Goal: Information Seeking & Learning: Find specific fact

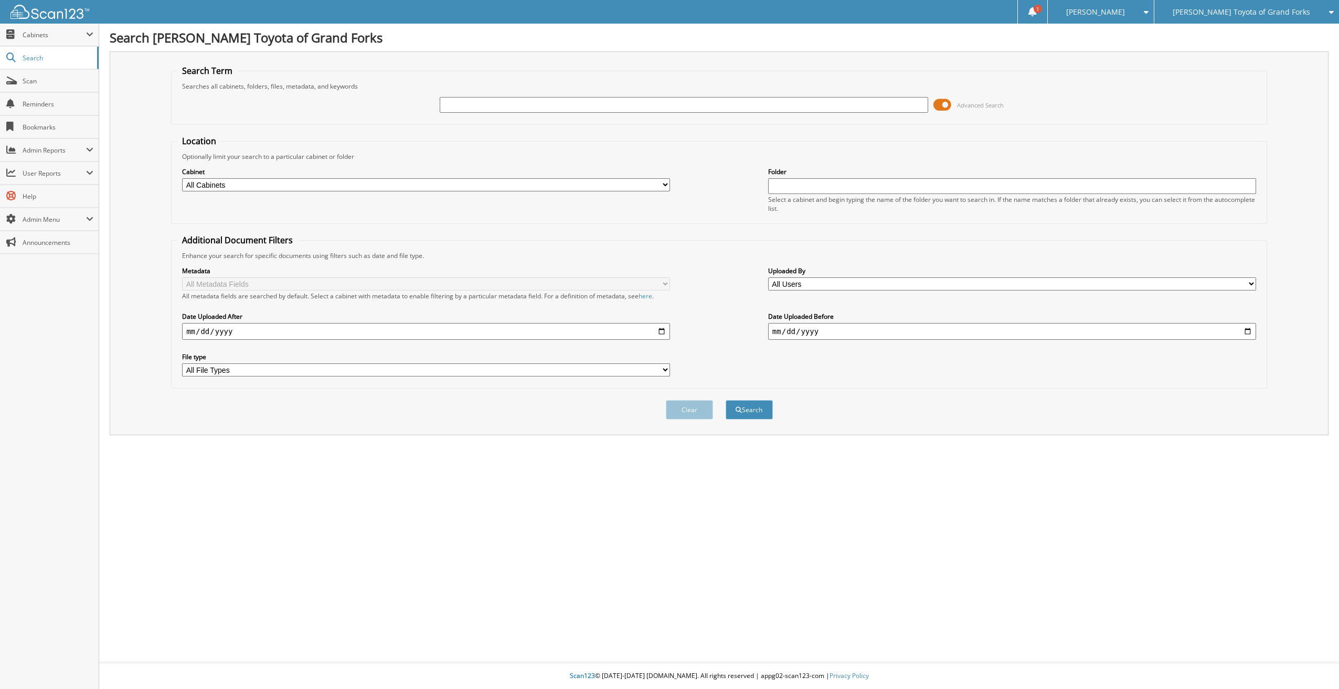
click at [345, 188] on select "All Cabinets 401K 940 REPORT 941 REPORT ACCOUNTS PAYABLE ACQUISITION DOCS ALLY …" at bounding box center [426, 184] width 488 height 13
select select "34933"
click at [182, 178] on select "All Cabinets 401K 940 REPORT 941 REPORT ACCOUNTS PAYABLE ACQUISITION DOCS ALLY …" at bounding box center [426, 184] width 488 height 13
drag, startPoint x: 823, startPoint y: 200, endPoint x: 823, endPoint y: 192, distance: 7.9
click at [823, 199] on div "Select a cabinet and begin typing the name of the folder you want to search in.…" at bounding box center [1012, 204] width 488 height 18
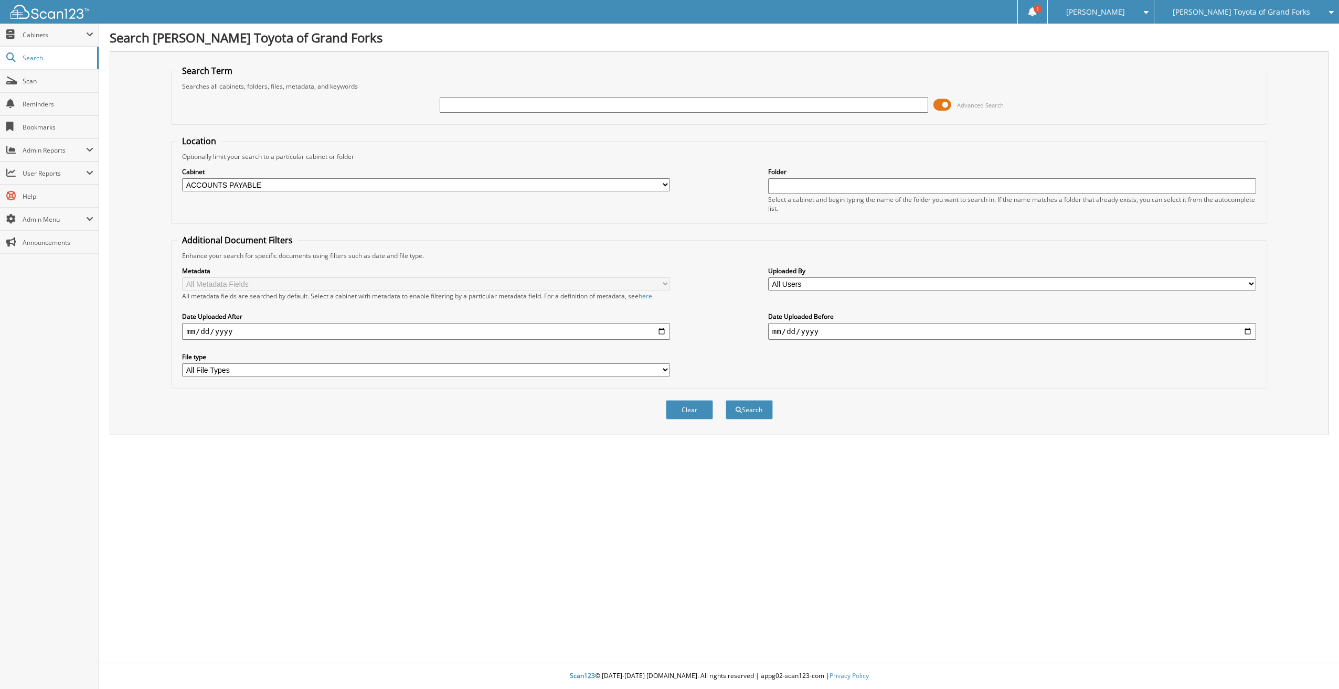
click at [823, 188] on input "text" at bounding box center [1012, 186] width 488 height 16
click at [43, 37] on span "Cabinets" at bounding box center [54, 34] width 63 height 9
click at [43, 54] on span "This Company" at bounding box center [54, 57] width 77 height 9
click at [268, 184] on select "All Cabinets 401K 940 REPORT 941 REPORT ACCOUNTS PAYABLE ACQUISITION DOCS ALLY …" at bounding box center [426, 184] width 488 height 13
click at [182, 178] on select "All Cabinets 401K 940 REPORT 941 REPORT ACCOUNTS PAYABLE ACQUISITION DOCS ALLY …" at bounding box center [426, 184] width 488 height 13
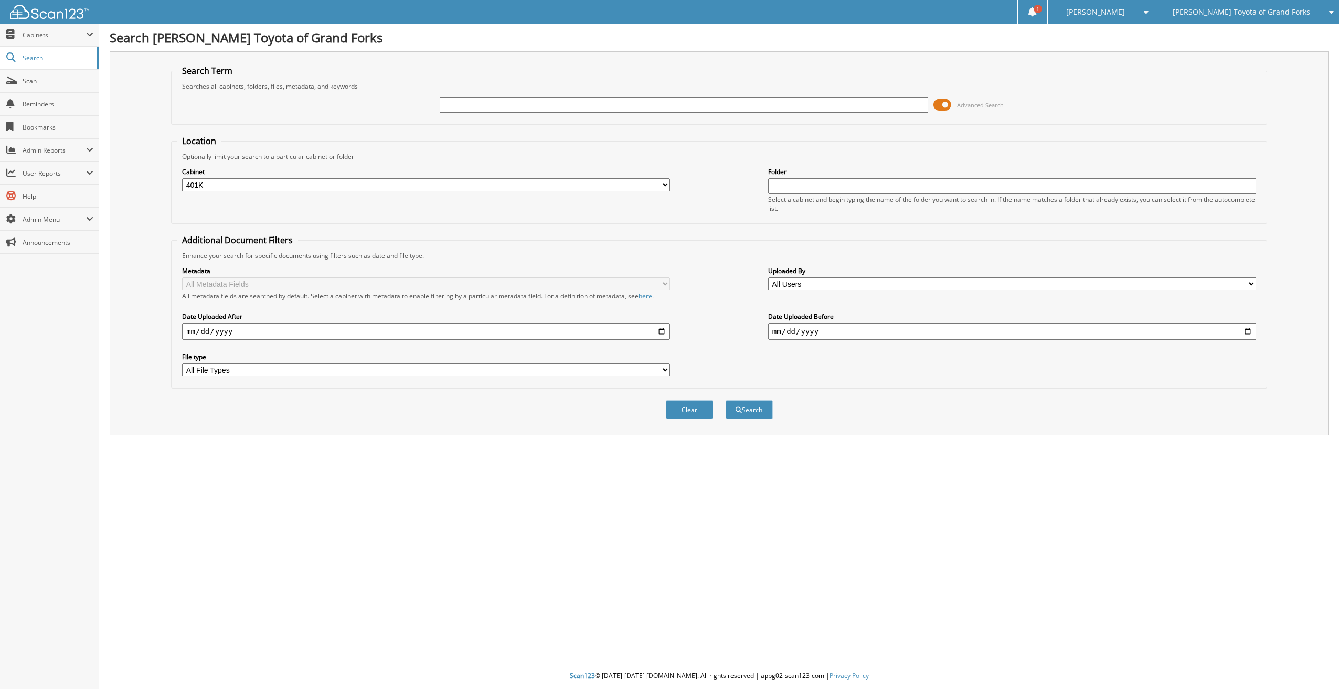
click at [232, 186] on select "All Cabinets 401K 940 REPORT 941 REPORT ACCOUNTS PAYABLE ACQUISITION DOCS ALLY …" at bounding box center [426, 184] width 488 height 13
select select "34933"
click at [182, 178] on select "All Cabinets 401K 940 REPORT 941 REPORT ACCOUNTS PAYABLE ACQUISITION DOCS ALLY …" at bounding box center [426, 184] width 488 height 13
click at [858, 187] on input "text" at bounding box center [1012, 186] width 488 height 16
click at [494, 108] on input "text" at bounding box center [684, 105] width 488 height 16
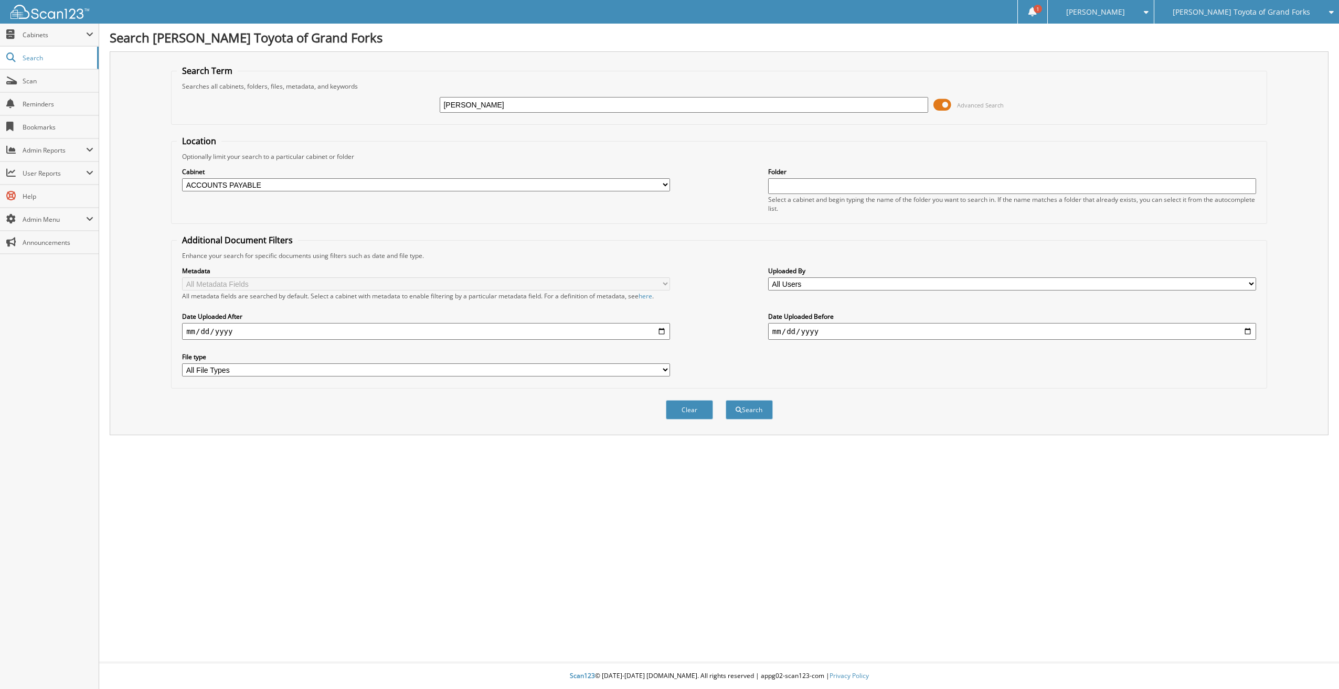
type input "norby's"
click at [726, 400] on button "Search" at bounding box center [749, 409] width 47 height 19
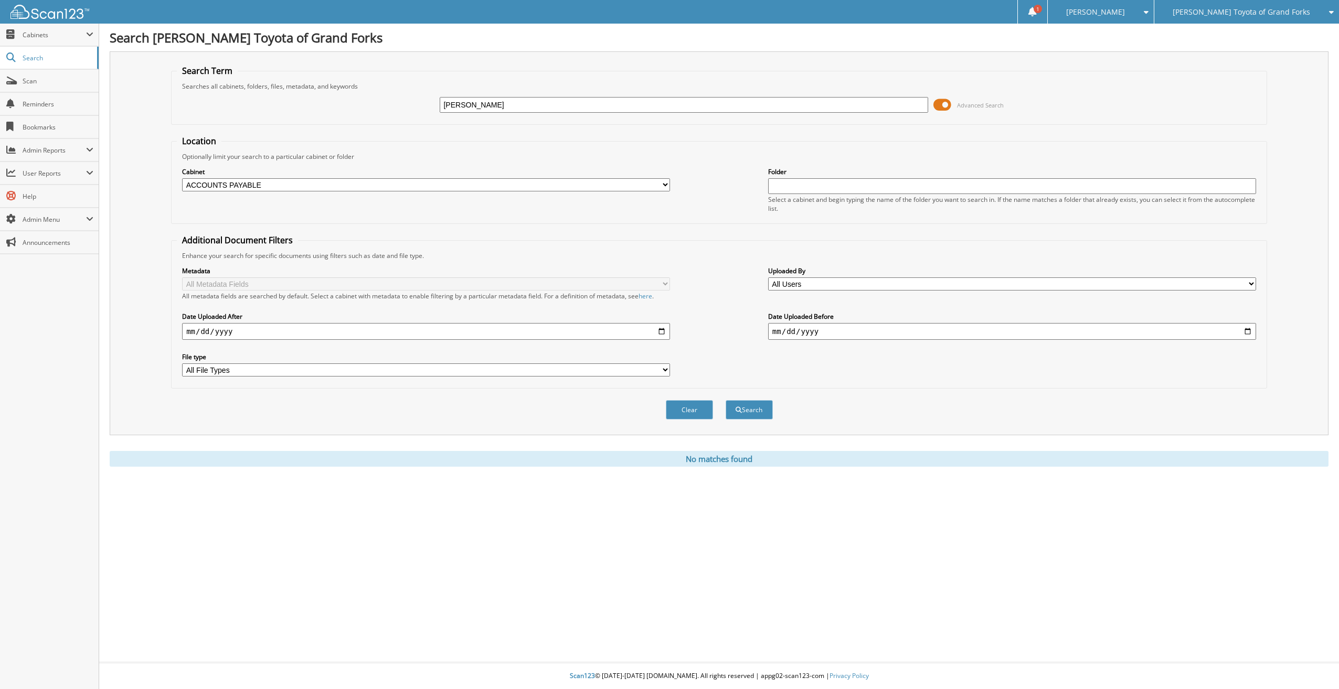
drag, startPoint x: 484, startPoint y: 107, endPoint x: 382, endPoint y: 97, distance: 102.2
click at [382, 97] on div "[PERSON_NAME] Advanced Search" at bounding box center [719, 105] width 1085 height 28
type input "m"
type input "norby"
click at [726, 400] on button "Search" at bounding box center [749, 409] width 47 height 19
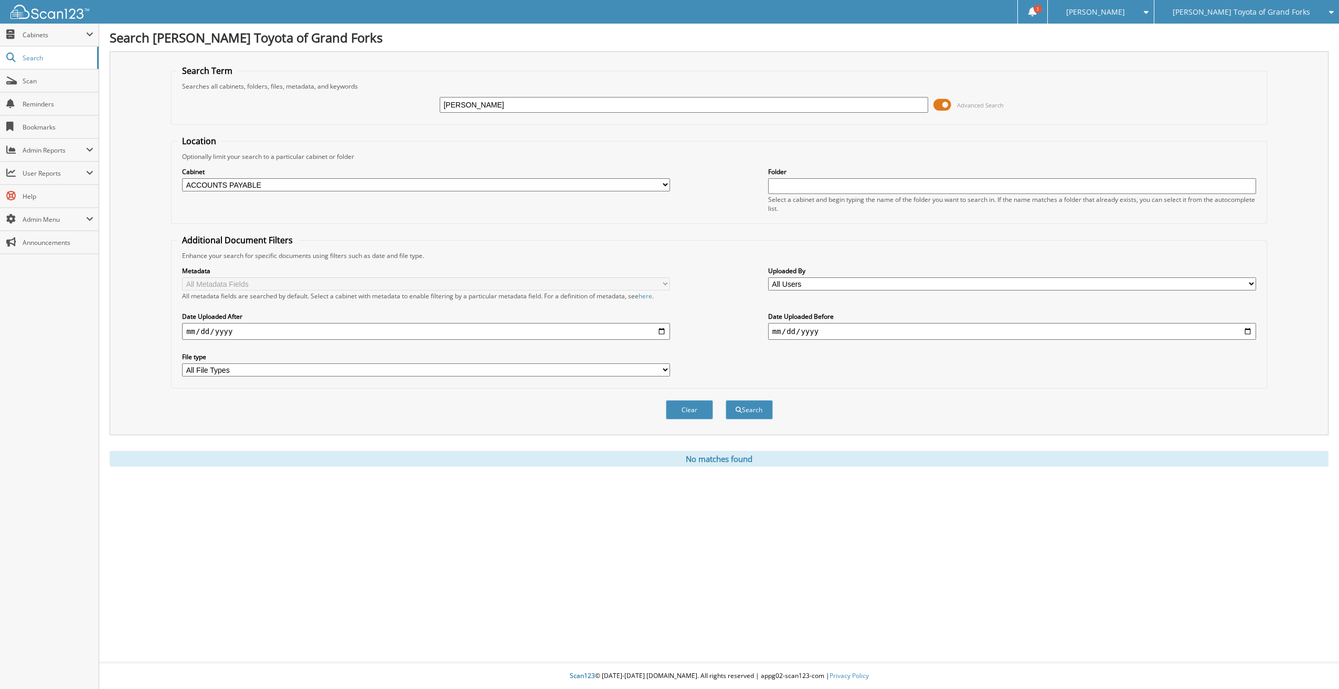
click at [947, 104] on span at bounding box center [942, 105] width 18 height 16
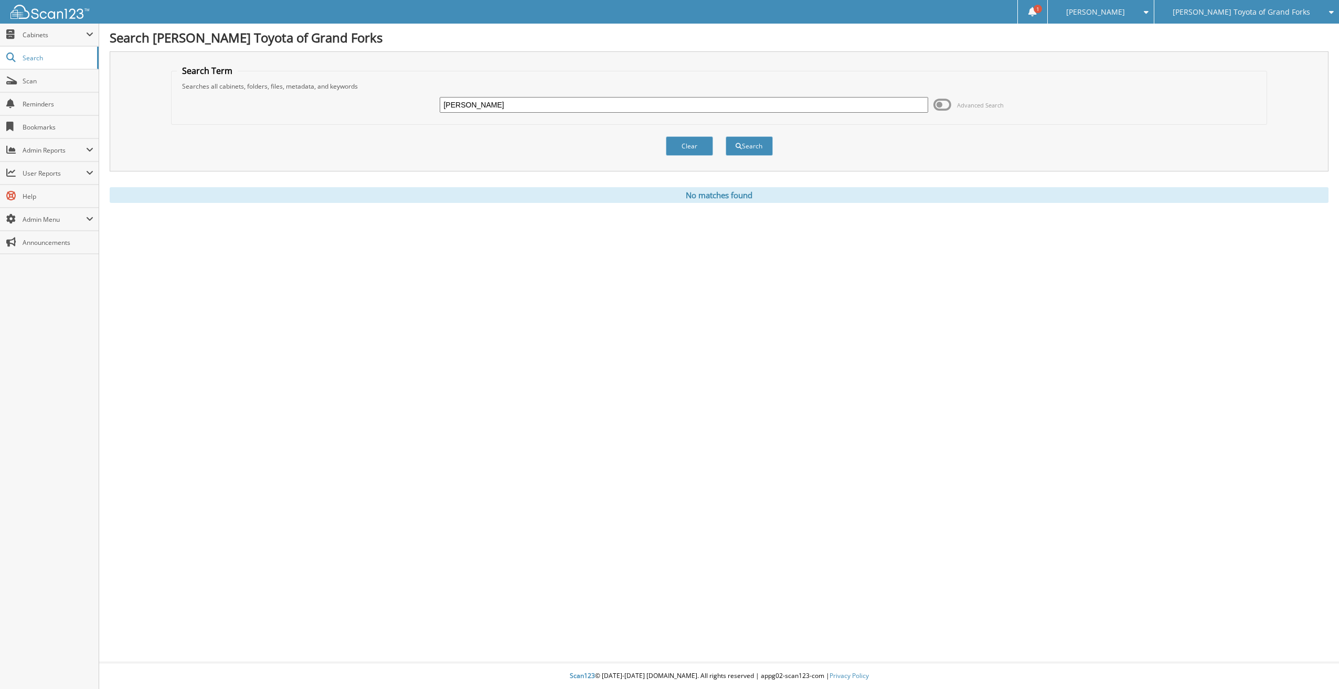
click at [948, 104] on span at bounding box center [942, 105] width 18 height 16
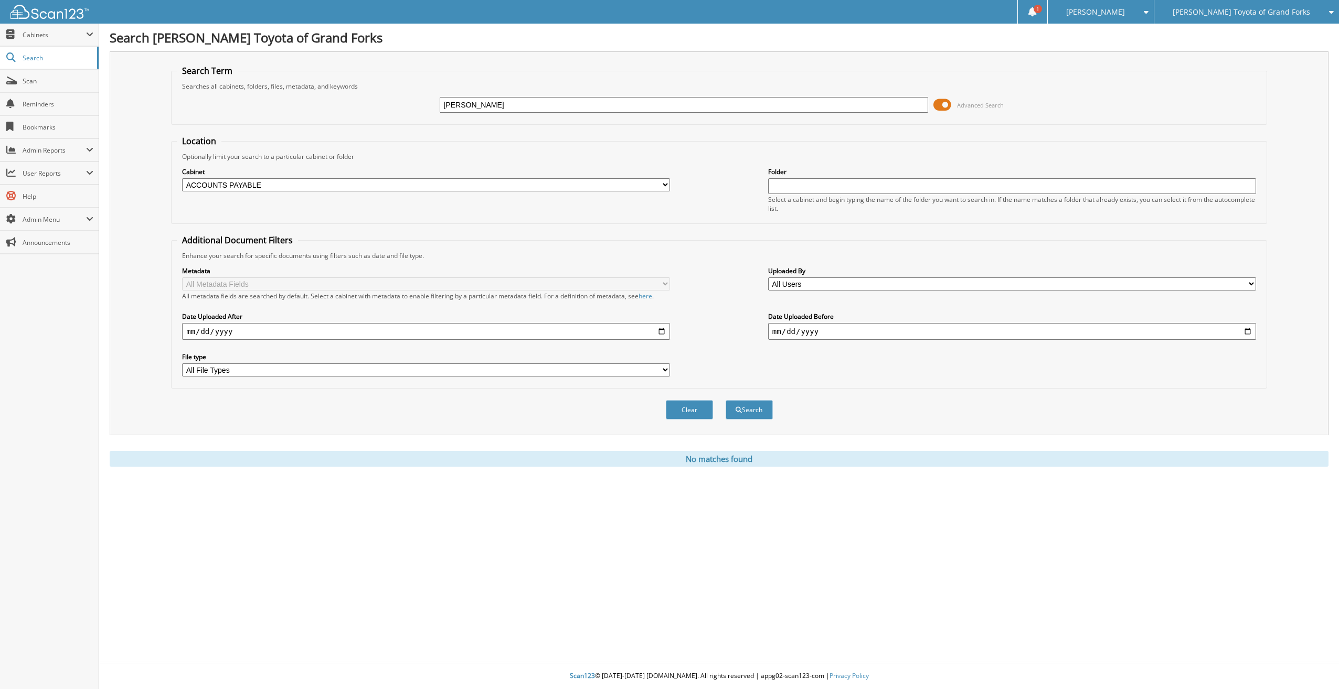
drag, startPoint x: 466, startPoint y: 104, endPoint x: 263, endPoint y: 101, distance: 203.6
click at [269, 101] on div "norby Advanced Search" at bounding box center [719, 105] width 1085 height 28
click at [470, 105] on input "[PERSON_NAME]" at bounding box center [684, 105] width 488 height 16
type input "80007437"
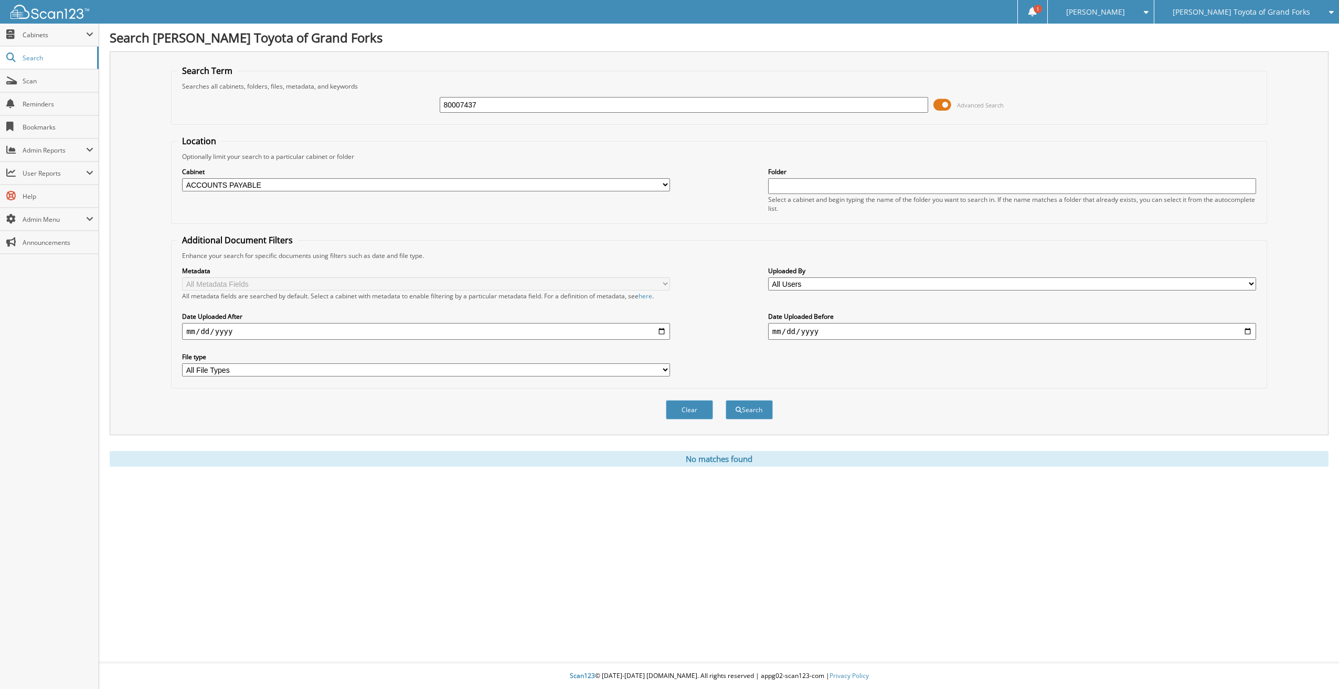
click at [726, 400] on button "Search" at bounding box center [749, 409] width 47 height 19
click at [500, 104] on input "80007437" at bounding box center [684, 105] width 488 height 16
click at [279, 190] on select "All Cabinets 401K 940 REPORT 941 REPORT ACCOUNTS PAYABLE ACQUISITION DOCS ALLY …" at bounding box center [426, 184] width 488 height 13
select select
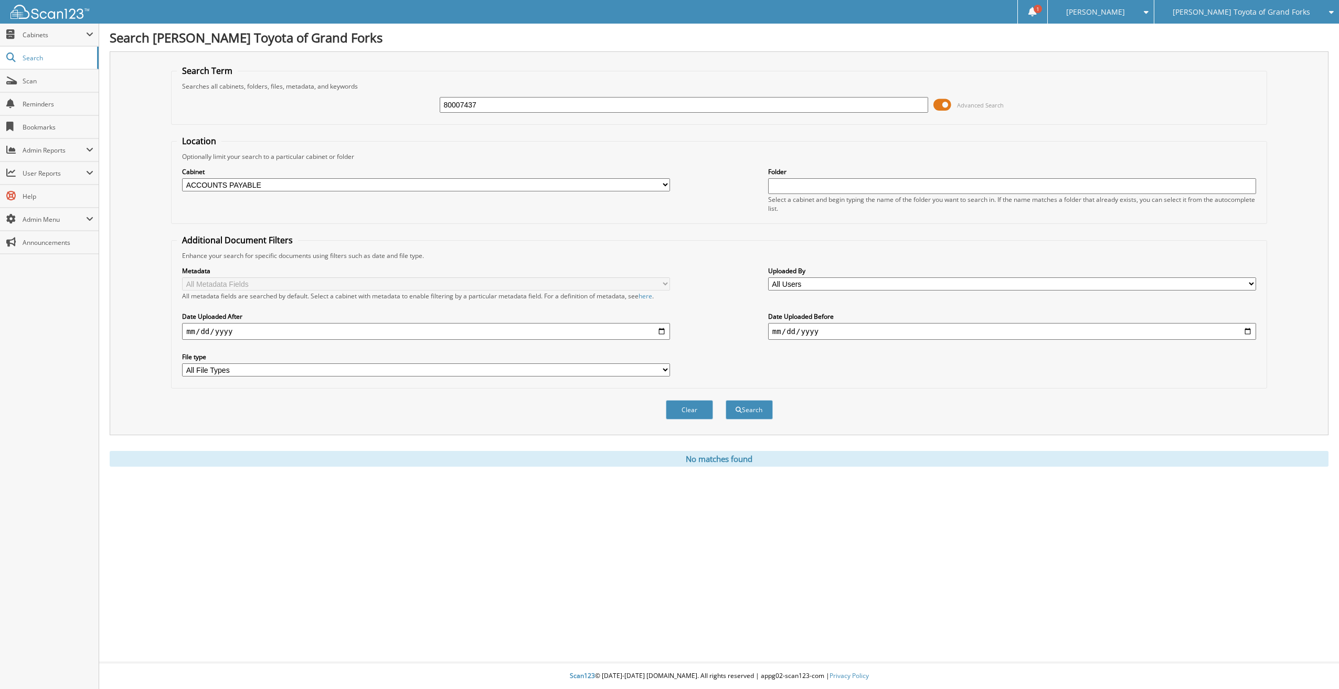
click at [182, 178] on select "All Cabinets 401K 940 REPORT 941 REPORT ACCOUNTS PAYABLE ACQUISITION DOCS ALLY …" at bounding box center [426, 184] width 488 height 13
click at [750, 415] on button "Search" at bounding box center [749, 409] width 47 height 19
drag, startPoint x: 505, startPoint y: 105, endPoint x: 250, endPoint y: 97, distance: 254.6
click at [281, 100] on div "80007437 Advanced Search" at bounding box center [719, 105] width 1085 height 28
click at [30, 62] on span "Search" at bounding box center [57, 58] width 69 height 9
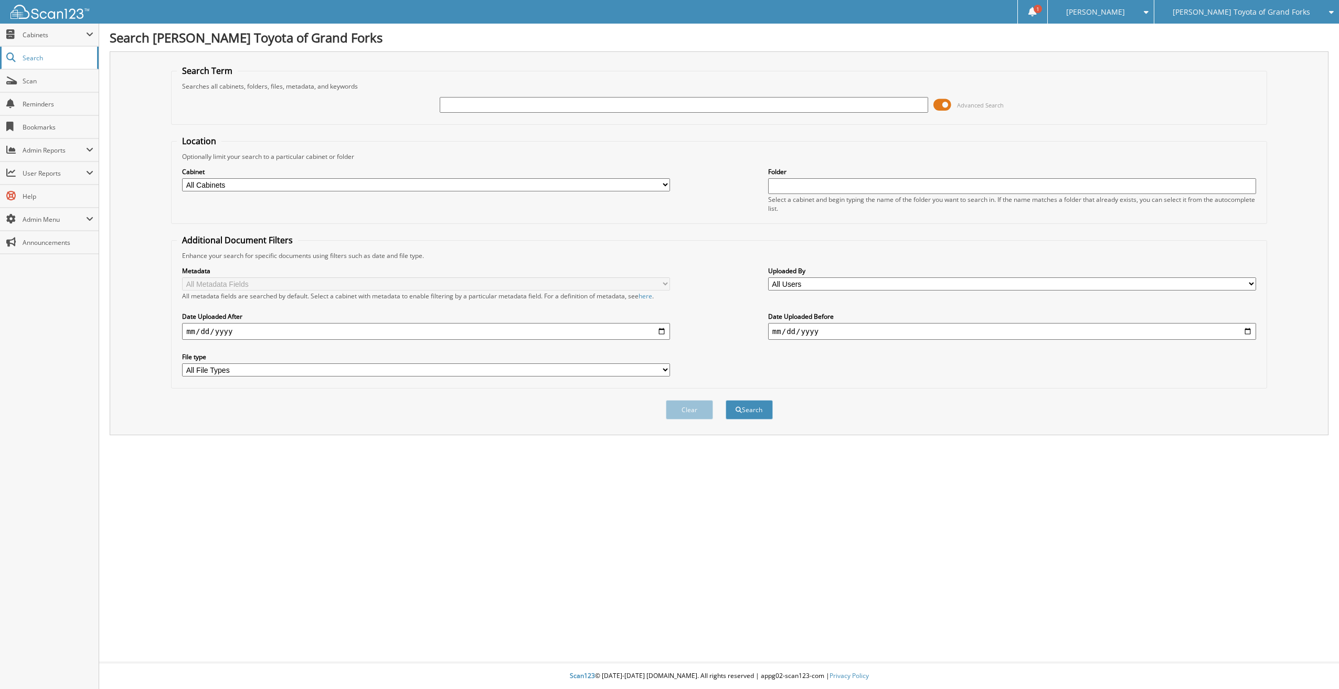
click at [35, 50] on link "Search" at bounding box center [49, 58] width 99 height 23
